Goal: Information Seeking & Learning: Learn about a topic

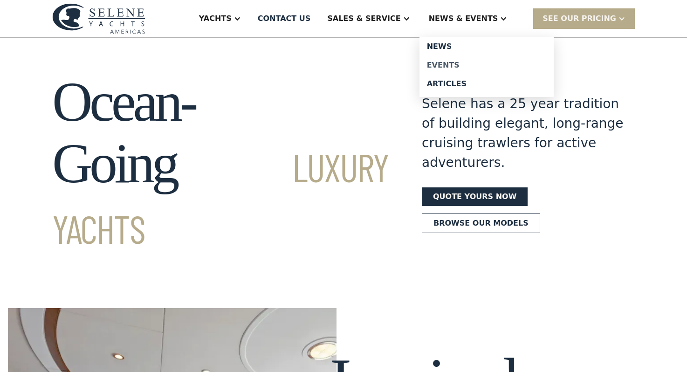
click at [462, 61] on link "Events" at bounding box center [487, 65] width 134 height 19
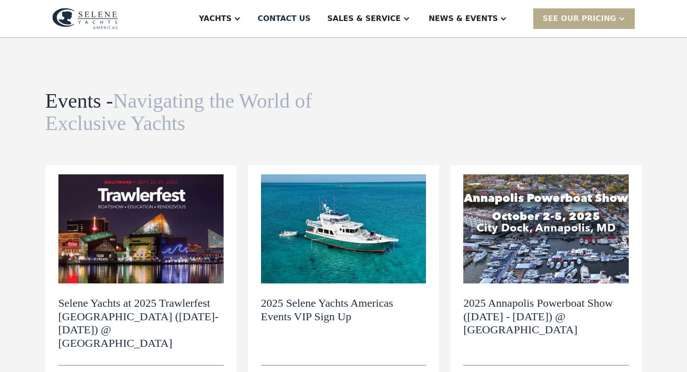
click at [130, 308] on h2 "Selene Yachts at 2025 Trawlerfest Baltimore (September 23-27) @ Harbor East Mar…" at bounding box center [141, 324] width 166 height 54
